Goal: Task Accomplishment & Management: Manage account settings

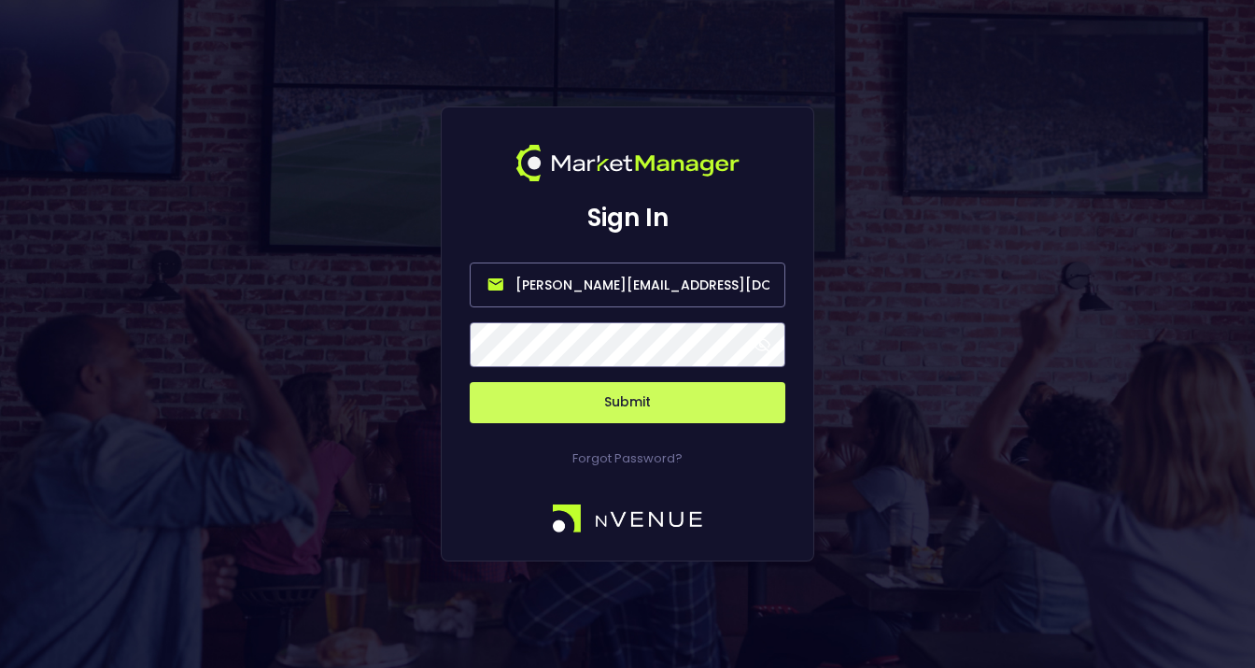
drag, startPoint x: 577, startPoint y: 287, endPoint x: 469, endPoint y: 278, distance: 108.7
click at [469, 278] on div "Sign In [PERSON_NAME][EMAIL_ADDRESS][DOMAIN_NAME] Submit Forgot Password?" at bounding box center [628, 334] width 374 height 456
type input "[EMAIL_ADDRESS][DOMAIN_NAME]"
click at [768, 342] on span at bounding box center [762, 344] width 17 height 17
click at [666, 422] on button "Submit" at bounding box center [628, 402] width 316 height 41
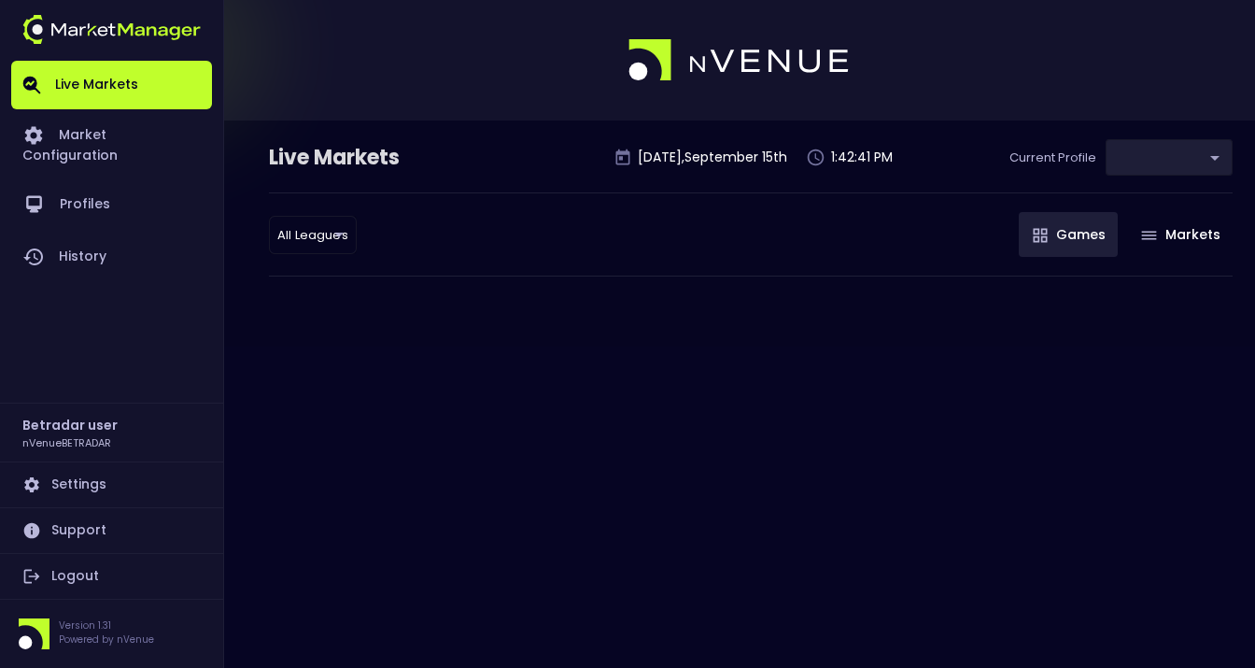
type input "2aa9daef-f03c-4b05-aaf3-b77c512ca207"
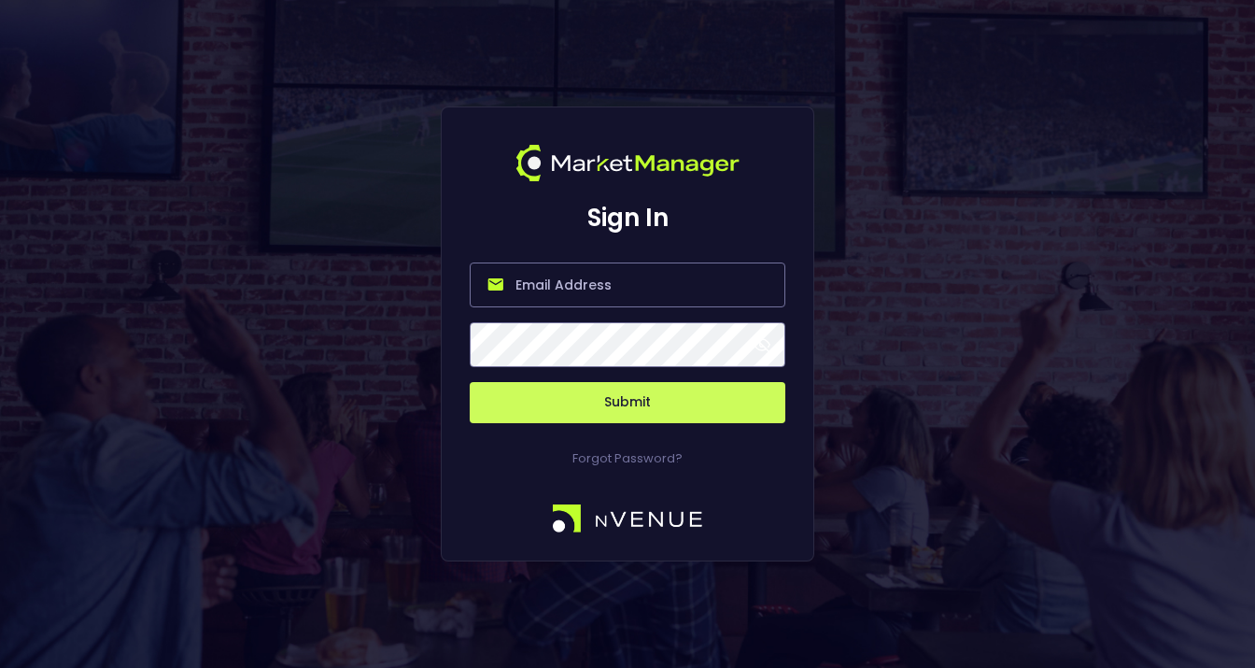
type input "[PERSON_NAME][EMAIL_ADDRESS][DOMAIN_NAME]"
click at [767, 347] on span at bounding box center [762, 344] width 17 height 17
click at [624, 396] on button "Submit" at bounding box center [628, 402] width 316 height 41
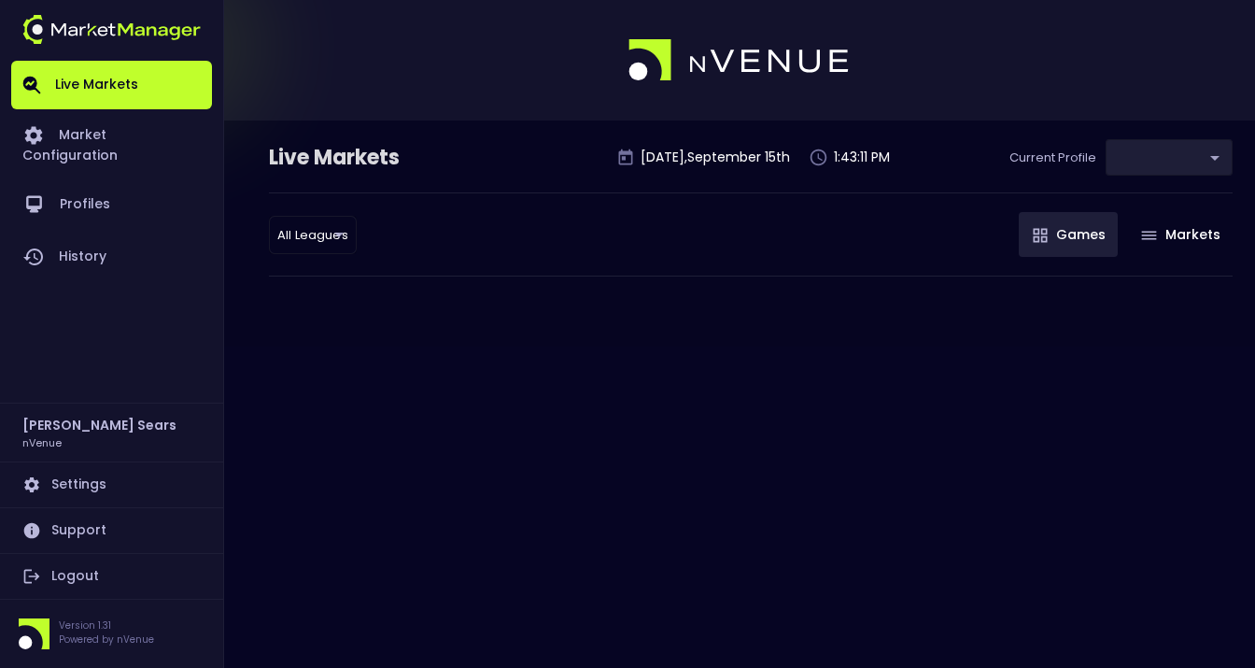
type input "d66ee90f-df8e-430e-a05c-aaf70ad95ad9"
